Goal: Find specific page/section: Find specific page/section

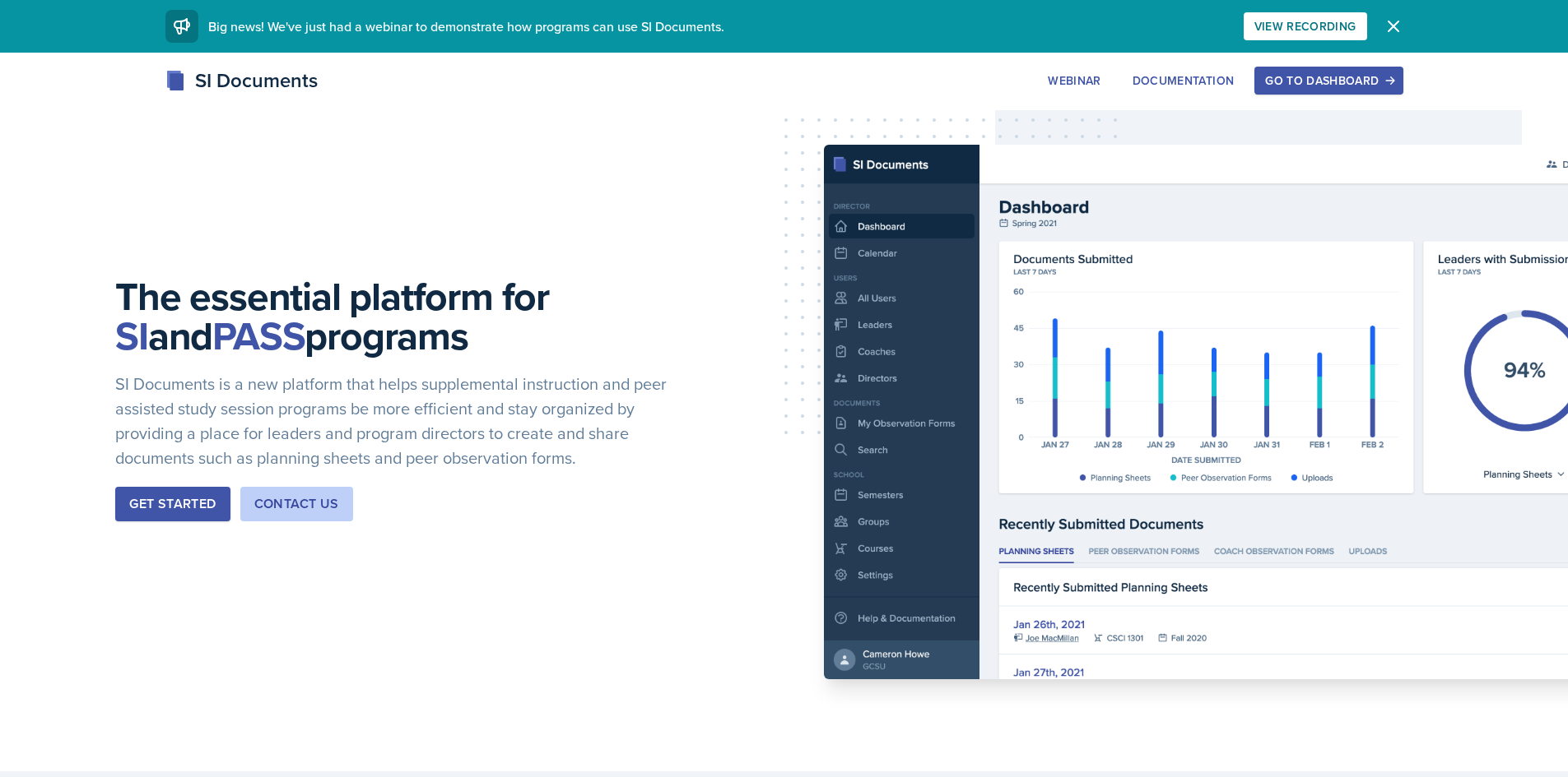
click at [1306, 78] on div "Go to Dashboard" at bounding box center [1327, 80] width 126 height 13
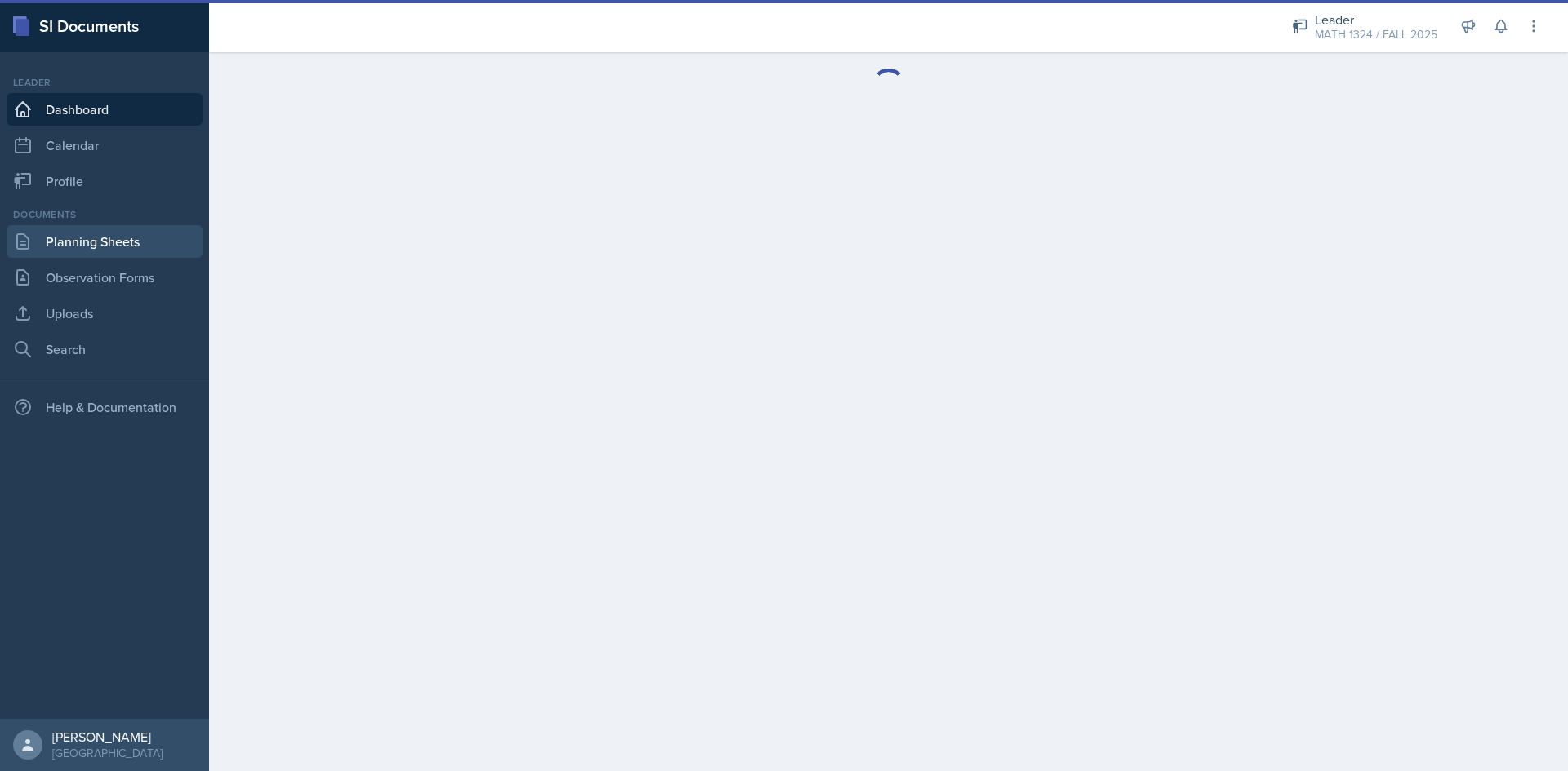
click at [175, 242] on link "Planning Sheets" at bounding box center [104, 241] width 196 height 32
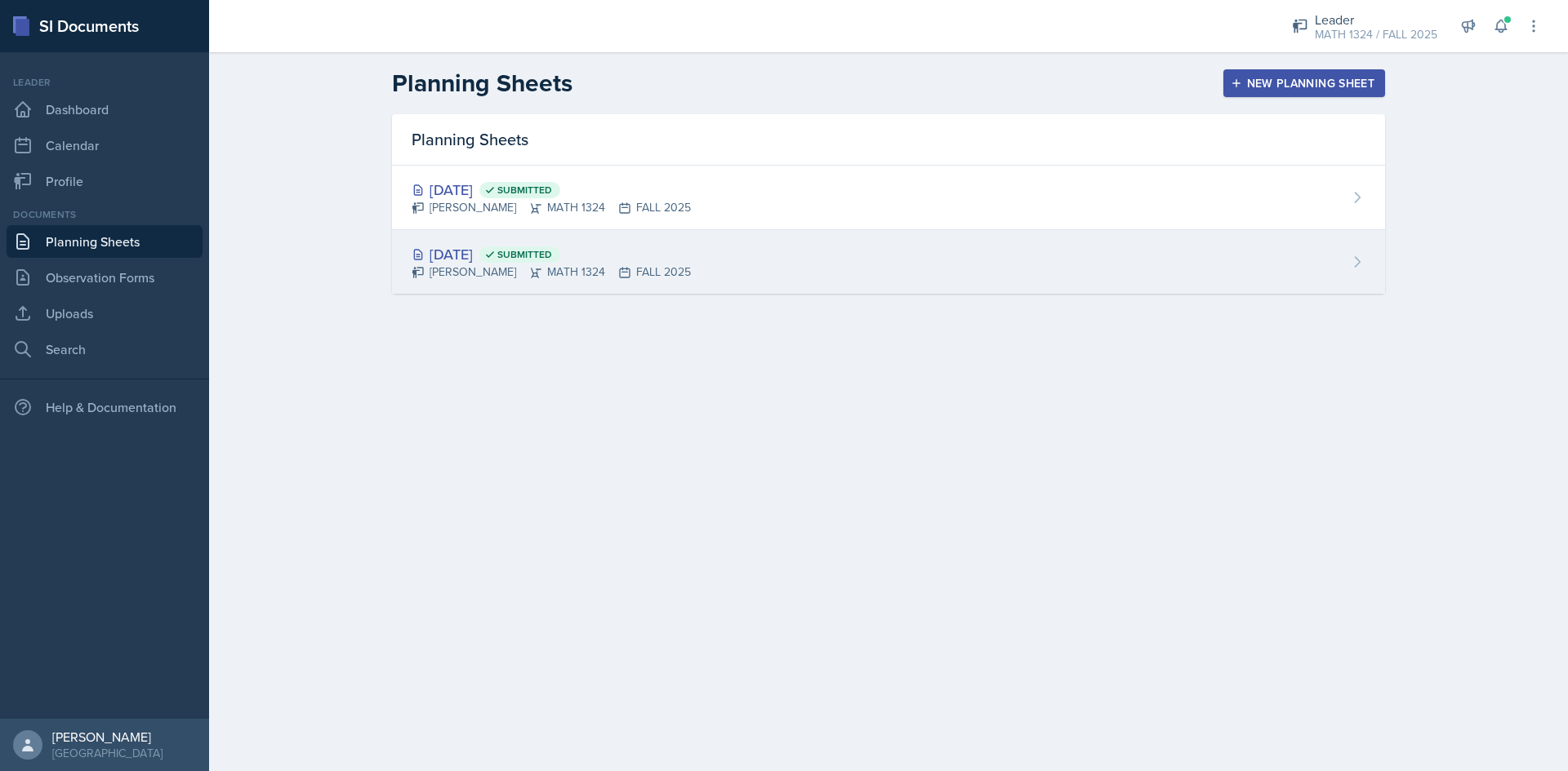
click at [643, 253] on div "[DATE] Submitted" at bounding box center [551, 253] width 279 height 22
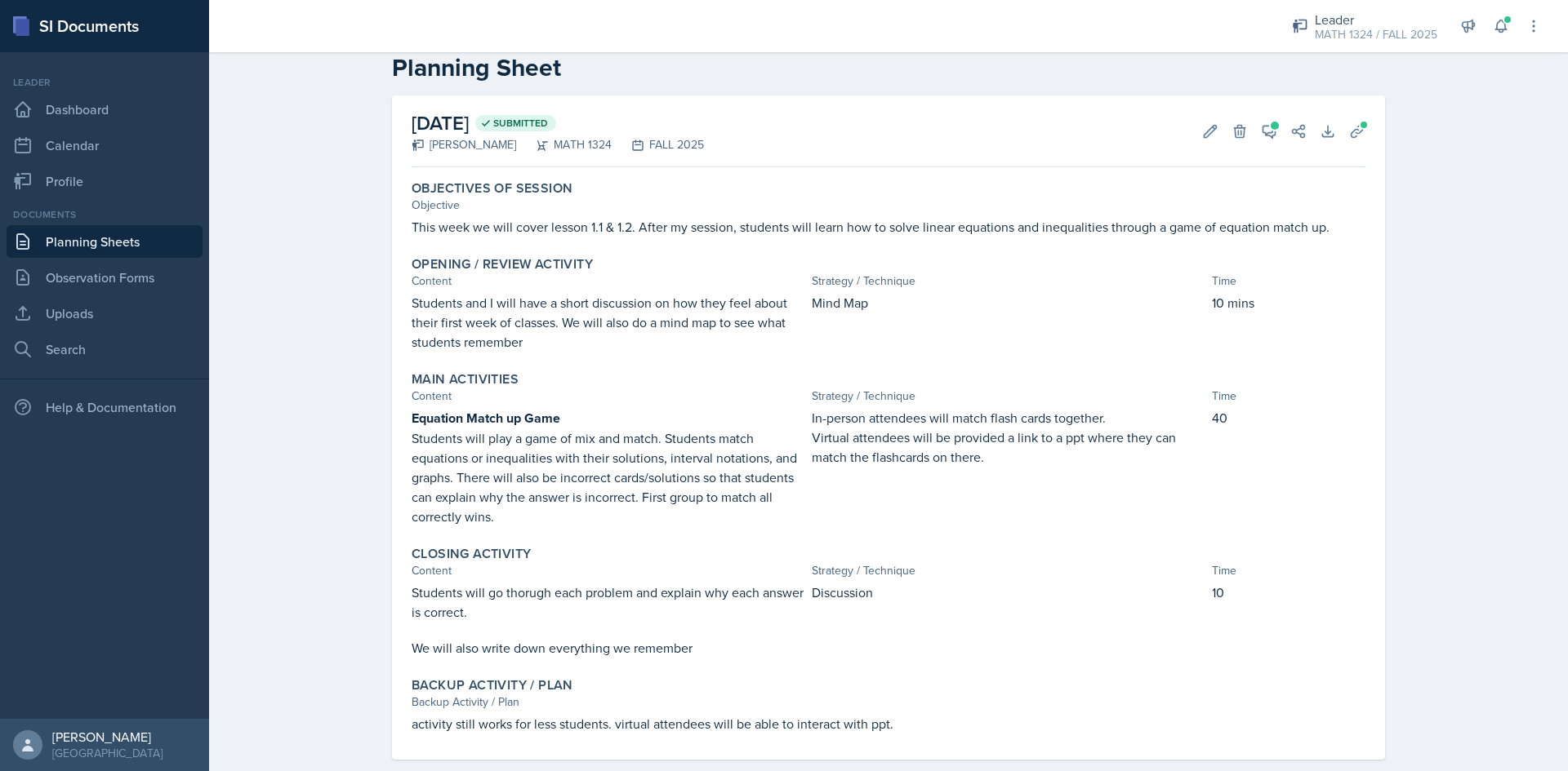
scroll to position [61, 0]
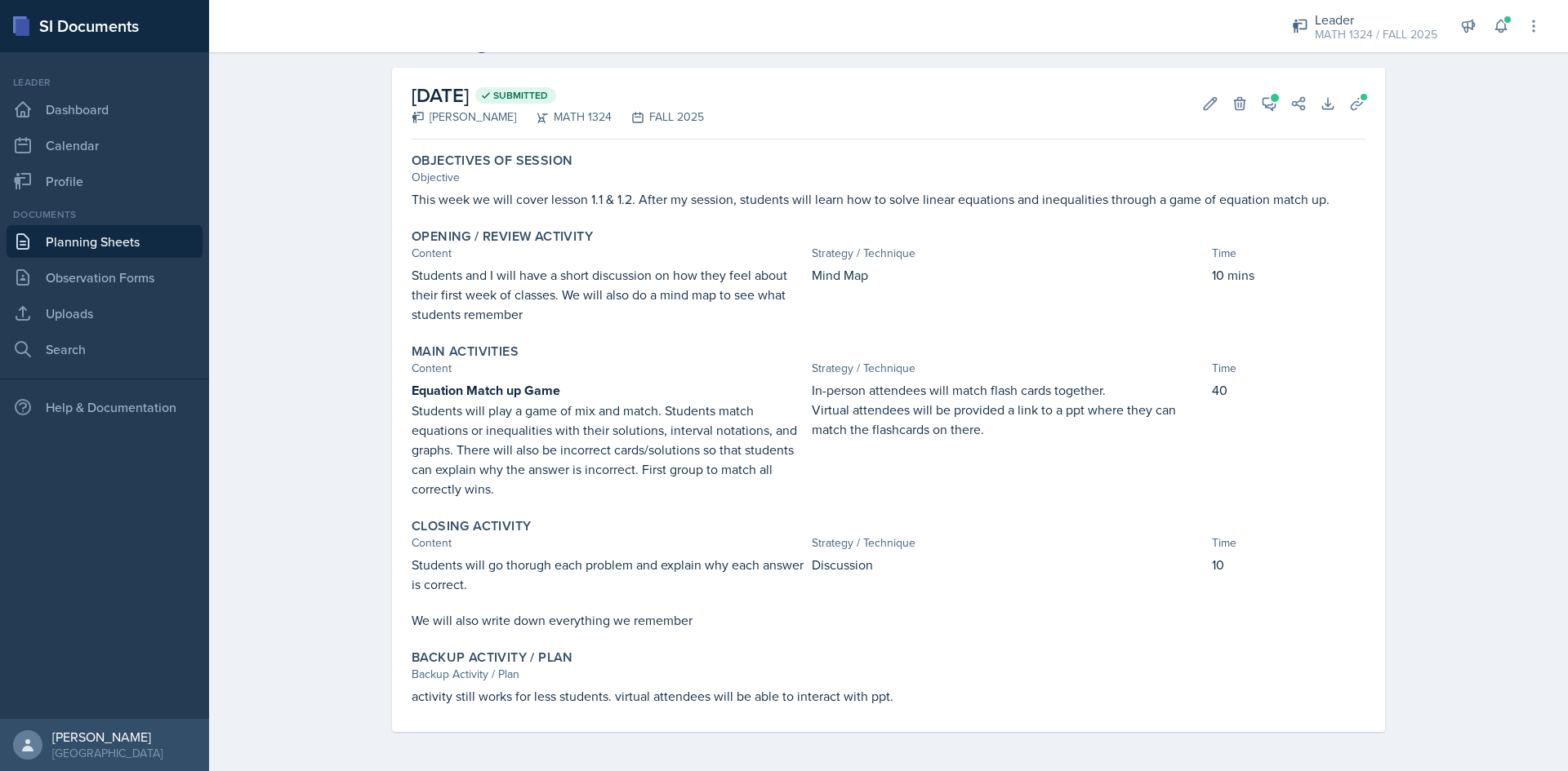
click at [140, 249] on link "Planning Sheets" at bounding box center [104, 241] width 196 height 32
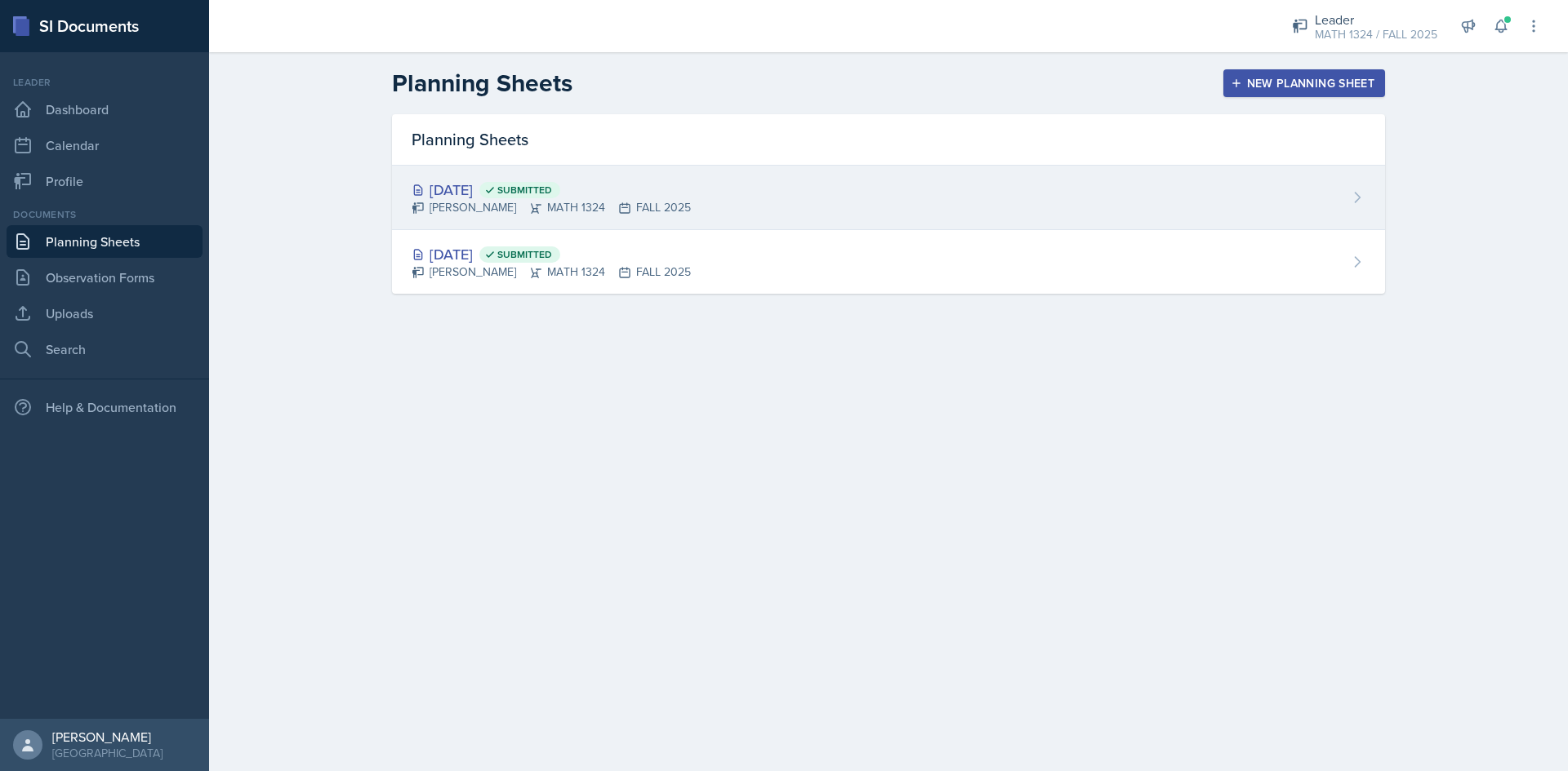
click at [495, 215] on div "[PERSON_NAME] MATH 1324 FALL 2025" at bounding box center [551, 208] width 279 height 18
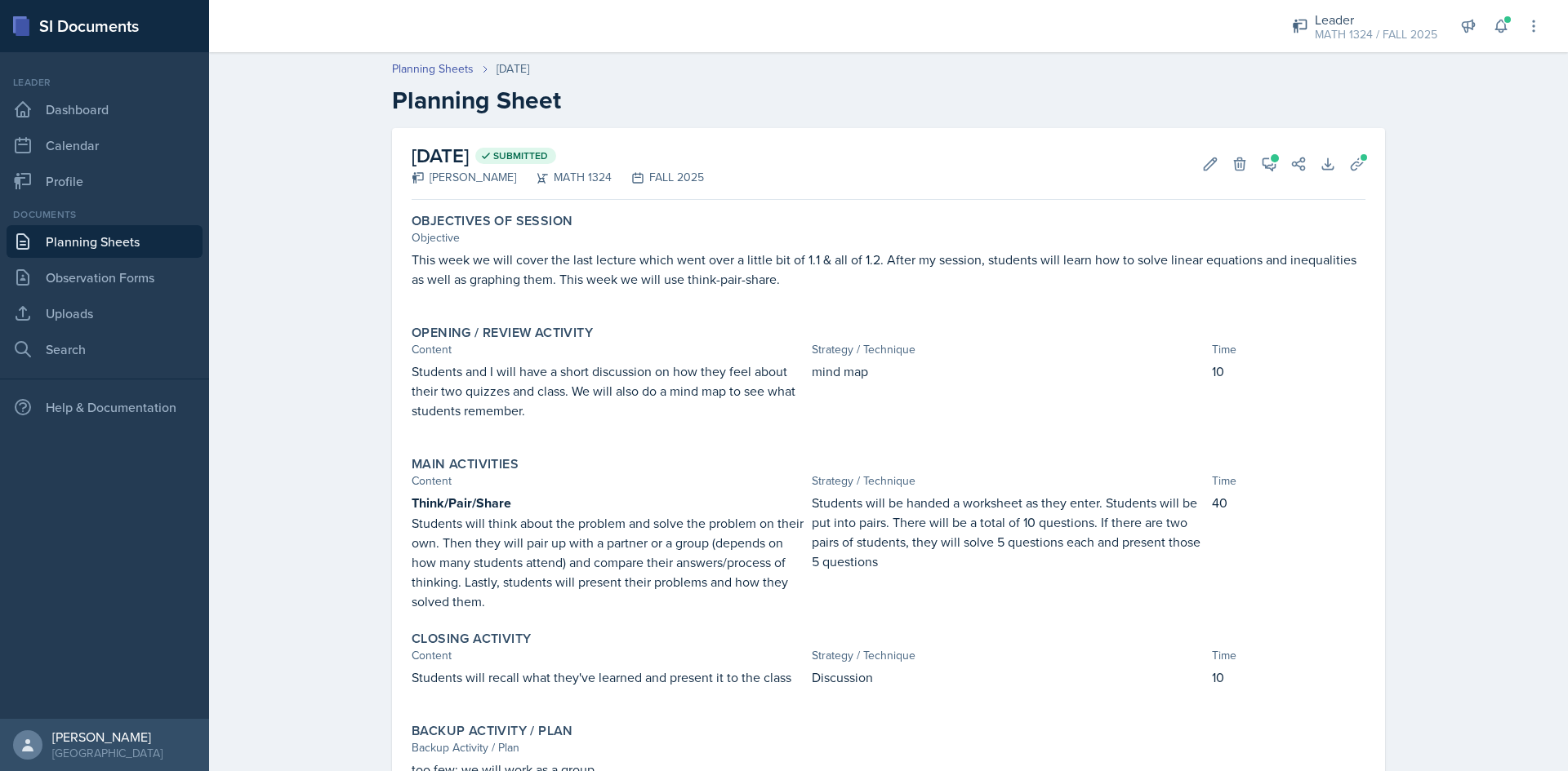
click at [179, 249] on link "Planning Sheets" at bounding box center [104, 241] width 196 height 32
